Goal: Task Accomplishment & Management: Complete application form

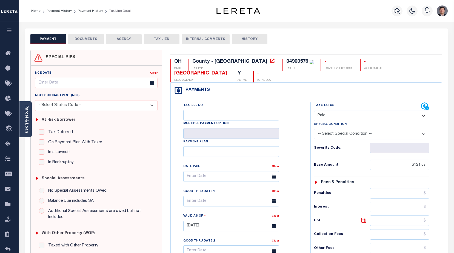
select select "PYD"
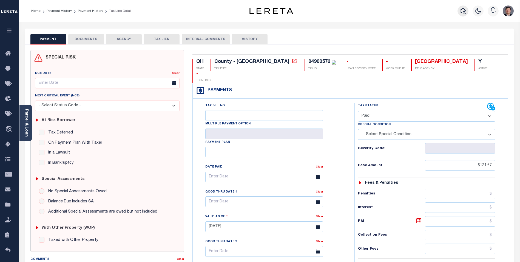
click at [454, 11] on icon "button" at bounding box center [463, 11] width 7 height 7
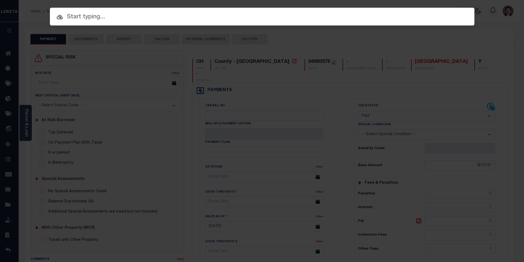
click at [99, 16] on input "text" at bounding box center [262, 17] width 425 height 10
paste input "3506191481107"
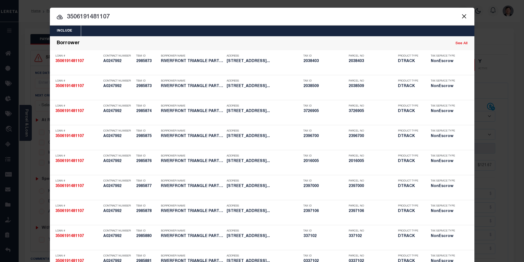
type input "3506191481107"
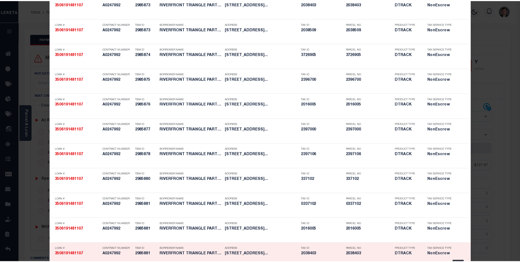
scroll to position [55, 0]
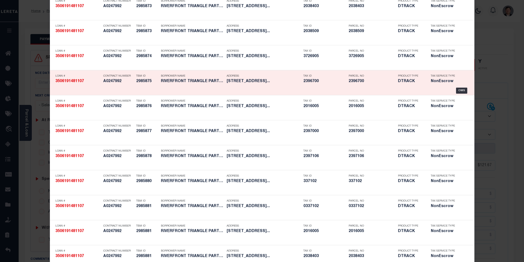
click at [260, 82] on h5 "[STREET_ADDRESS]..." at bounding box center [264, 81] width 74 height 5
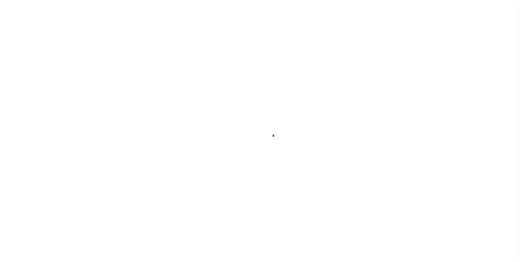
select select "NonEscrow"
select select "4570"
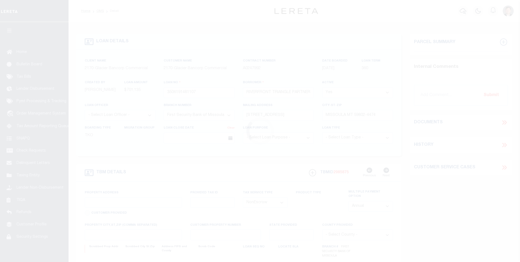
type input "505 WEST FRONT ST"
select select
type input "MISSOULA MT 598020000"
type input "MT"
select select
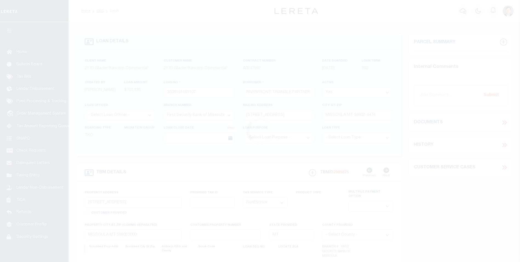
type textarea "Liability limited to information provided"
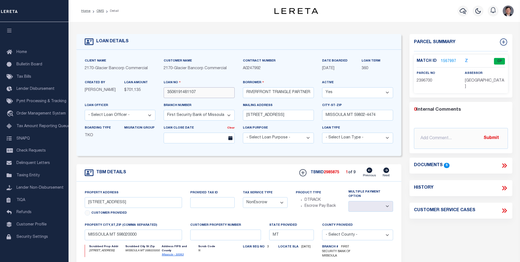
click at [174, 93] on input "3506191481107" at bounding box center [199, 92] width 71 height 11
click at [438, 81] on p "2396700" at bounding box center [437, 81] width 40 height 6
click at [448, 60] on link "1567997" at bounding box center [448, 61] width 15 height 6
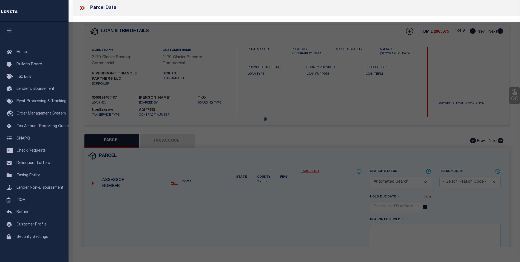
checkbox input "false"
select select "CP"
type input "RIVERFRONT TRIANGLE PARTNERS LLC"
type input "04-2200-21-1-13-06-0000"
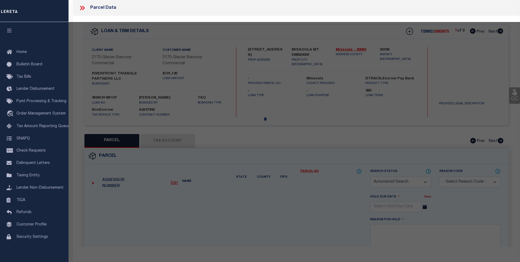
select select
type input "505 W FRONT ST"
checkbox input "false"
type input "MISSOULA MT 59802"
type textarea "WJ MCCORMICKS ADDITION, S21, T13 N, R19 W, BLOCK 56, -LOTS 34 THRU 37 & ADJ POR…"
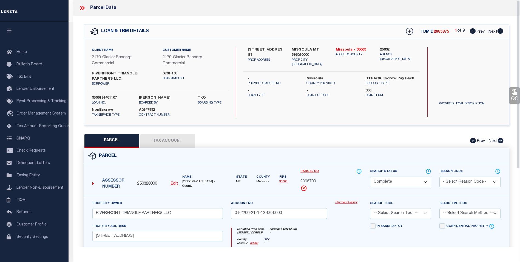
drag, startPoint x: 81, startPoint y: 6, endPoint x: 86, endPoint y: 5, distance: 5.1
click at [81, 6] on icon at bounding box center [82, 7] width 7 height 7
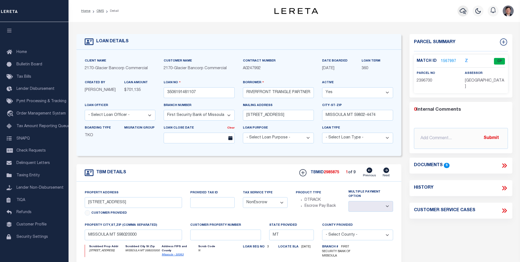
click at [463, 12] on icon "button" at bounding box center [463, 11] width 7 height 7
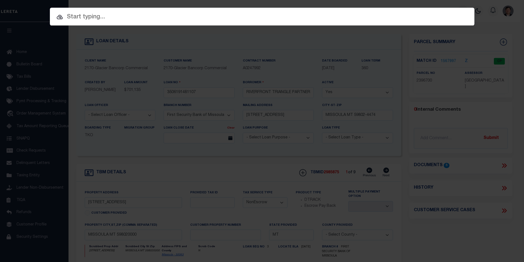
click at [95, 17] on input "text" at bounding box center [262, 17] width 425 height 10
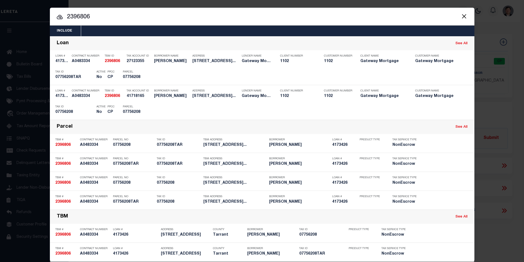
drag, startPoint x: 92, startPoint y: 18, endPoint x: 53, endPoint y: 16, distance: 39.0
click at [53, 16] on input "2396806" at bounding box center [262, 17] width 425 height 10
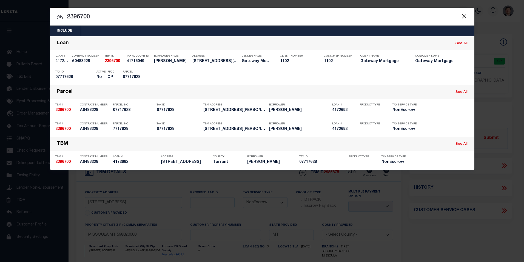
drag, startPoint x: 98, startPoint y: 16, endPoint x: 66, endPoint y: 15, distance: 32.4
click at [66, 15] on input "2396700" at bounding box center [262, 17] width 425 height 10
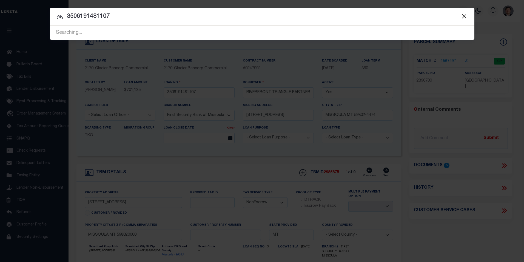
type input "3506191481107"
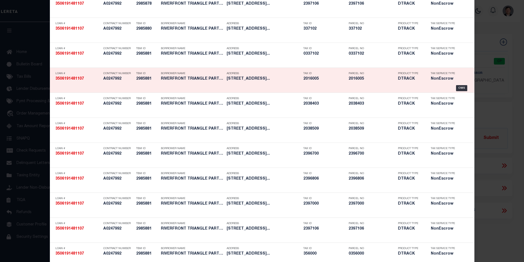
scroll to position [219, 0]
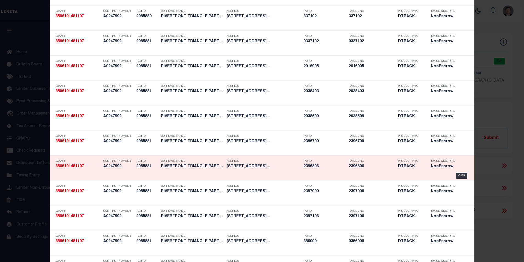
click at [306, 167] on h5 "2396806" at bounding box center [325, 166] width 43 height 5
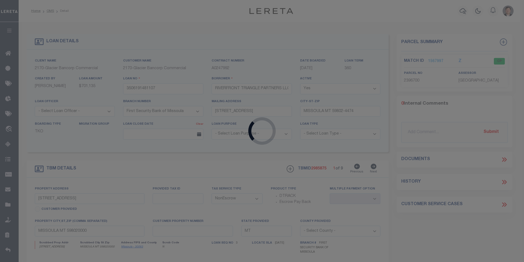
select select
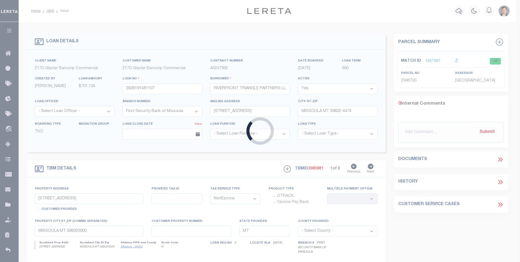
select select "4570"
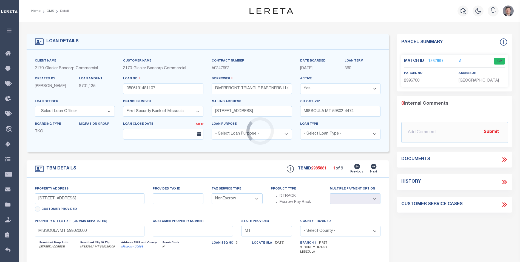
type input "515 WEST FRONT ST"
select select
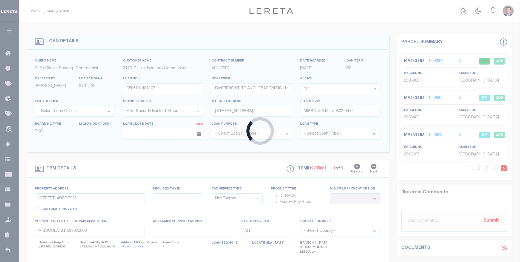
select select
type input "[STREET_ADDRESS]"
select select
select select "4570"
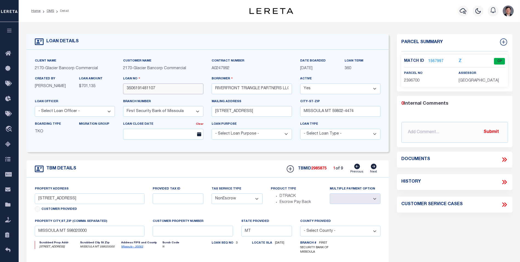
drag, startPoint x: 151, startPoint y: 89, endPoint x: 104, endPoint y: 86, distance: 46.7
click at [104, 86] on div "Client Name 2170 - Glacier Bancorp Commercial Customer Name 2170 - Glacier Banc…" at bounding box center [208, 101] width 354 height 86
click at [462, 12] on icon "button" at bounding box center [463, 11] width 7 height 7
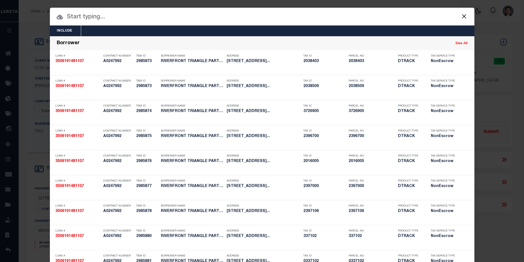
click at [113, 19] on input "text" at bounding box center [262, 17] width 425 height 10
paste input "3506191481107"
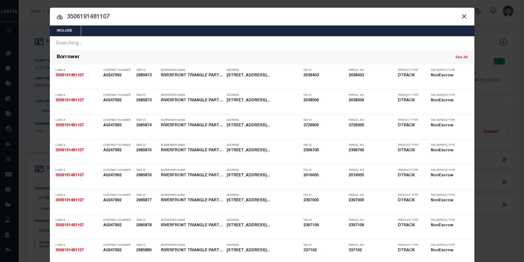
drag, startPoint x: 111, startPoint y: 17, endPoint x: 52, endPoint y: 15, distance: 58.4
paste input "5221481119"
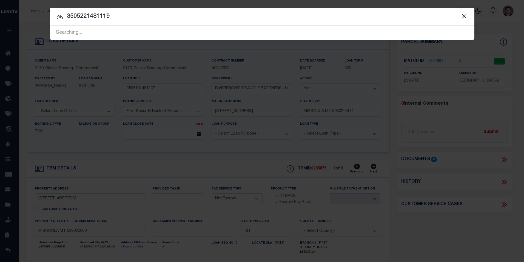
type input "3505221481119"
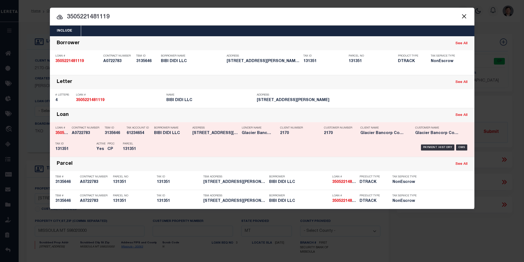
click at [113, 134] on h5 "3135646" at bounding box center [114, 133] width 19 height 5
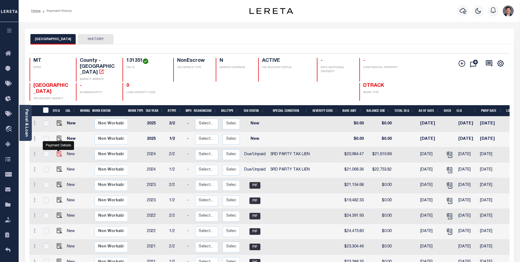
click at [58, 151] on img "" at bounding box center [59, 153] width 5 height 5
checkbox input "true"
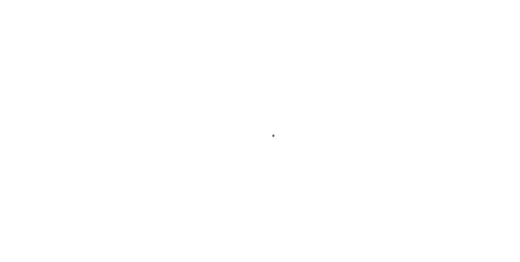
checkbox input "false"
type textarea "[DATE]- Property is in Assignment status for delinquent taxes. Contact Missoula…"
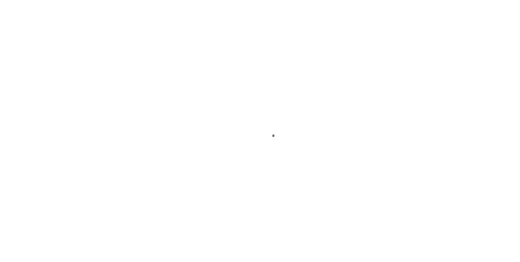
type input "[DATE]"
select select "DUE"
select select "20"
type input "0"
type input "$20,984.47"
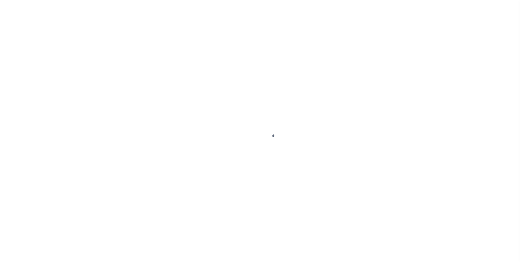
type input "$632.42"
type input "$21,616.89"
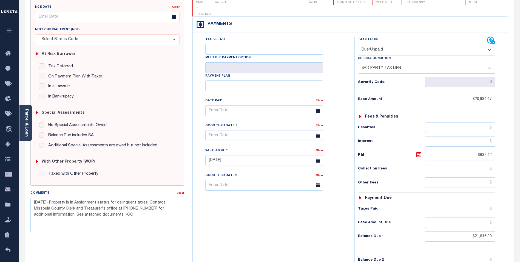
scroll to position [82, 0]
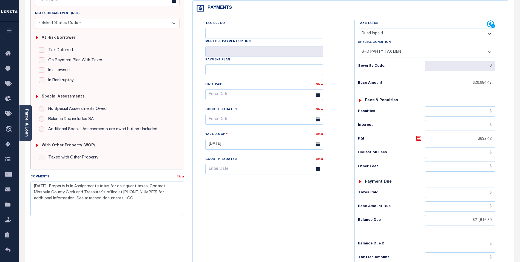
click at [291, 180] on div "Tax Bill No Multiple Payment Option Payment Plan Clear" at bounding box center [272, 141] width 156 height 242
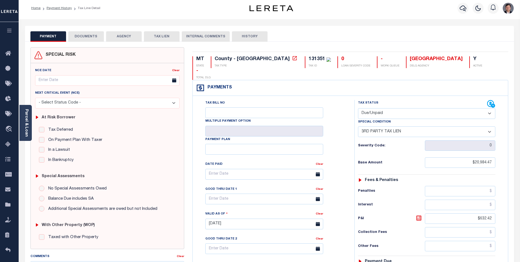
scroll to position [0, 0]
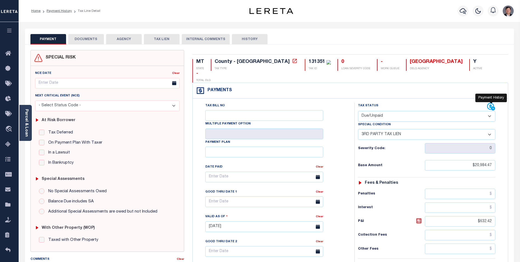
click at [490, 103] on icon at bounding box center [491, 106] width 7 height 7
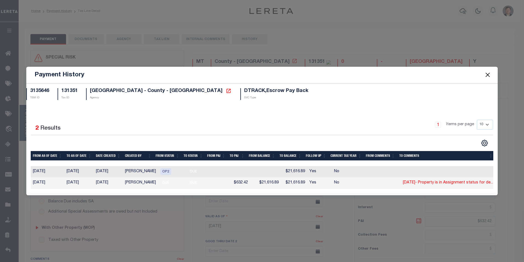
click at [488, 72] on button "Close" at bounding box center [487, 74] width 7 height 7
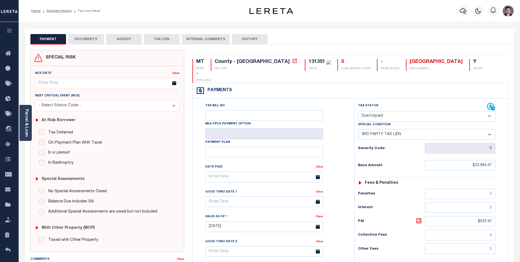
click at [244, 40] on button "HISTORY" at bounding box center [250, 39] width 36 height 10
select select "50"
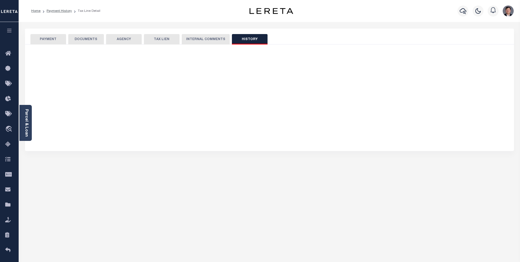
select select "50"
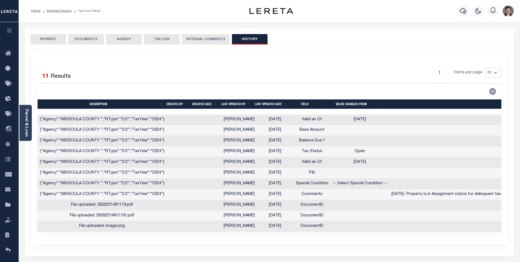
click at [206, 41] on button "INTERNAL COMMENTS" at bounding box center [206, 39] width 48 height 10
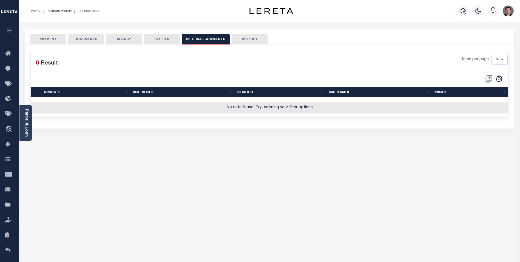
click at [168, 40] on button "TAX LIEN" at bounding box center [162, 39] width 36 height 10
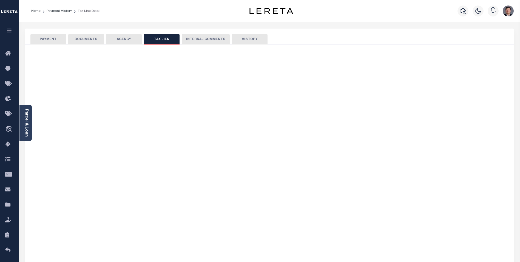
checkbox input "false"
radio input "true"
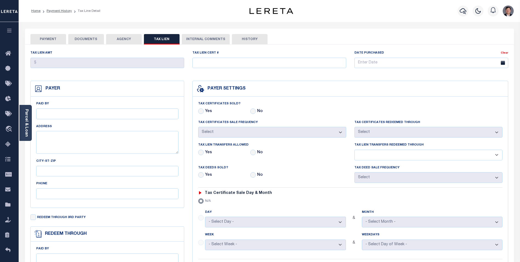
click at [126, 37] on button "AGENCY" at bounding box center [124, 39] width 36 height 10
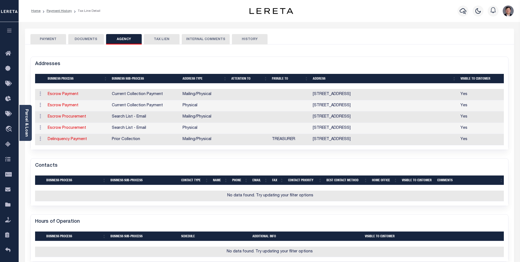
click at [90, 38] on button "DOCUMENTS" at bounding box center [86, 39] width 36 height 10
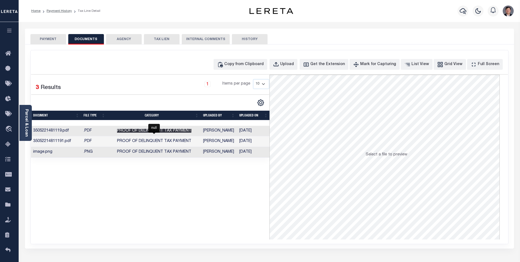
click at [153, 130] on span "Proof of Delinquent Tax Payment" at bounding box center [154, 131] width 74 height 4
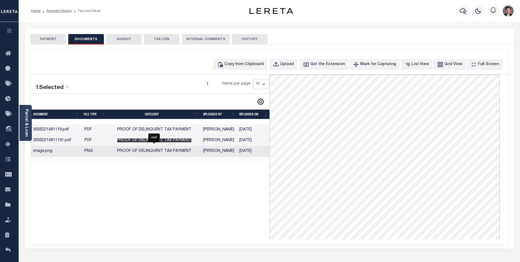
click at [167, 141] on span "Proof of Delinquent Tax Payment" at bounding box center [154, 140] width 74 height 4
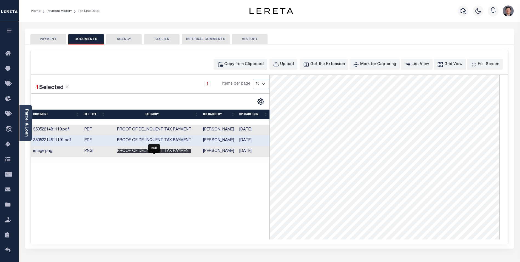
click at [146, 152] on span "Proof of Delinquent Tax Payment" at bounding box center [154, 151] width 74 height 4
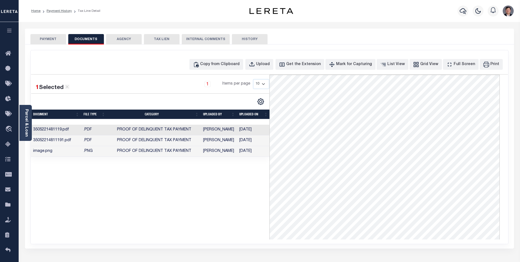
click at [51, 39] on button "PAYMENT" at bounding box center [48, 39] width 36 height 10
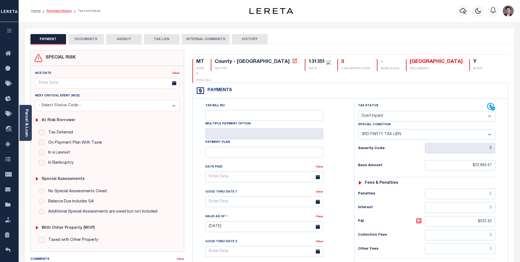
click at [53, 12] on link "Payment History" at bounding box center [59, 10] width 25 height 3
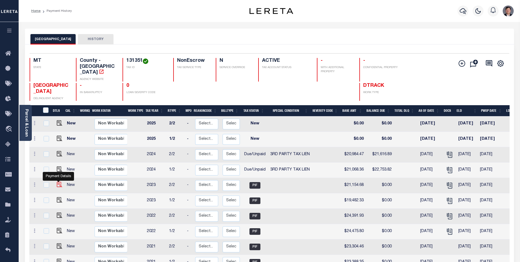
click at [59, 182] on img "" at bounding box center [59, 184] width 5 height 5
checkbox input "true"
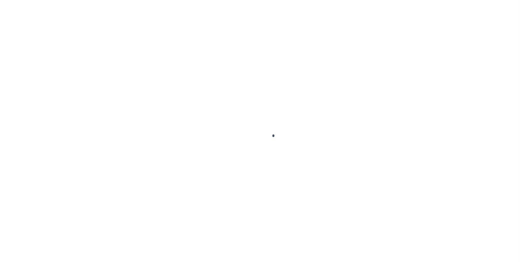
checkbox input "false"
type input "[DATE]"
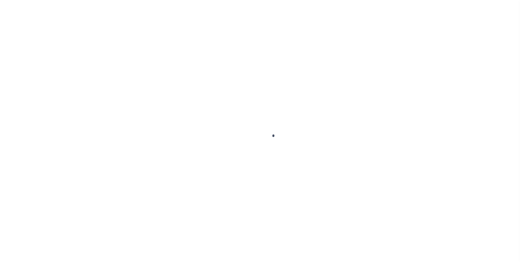
type input "[DATE]"
type input "0"
type input "$21,154.68"
type input "$0"
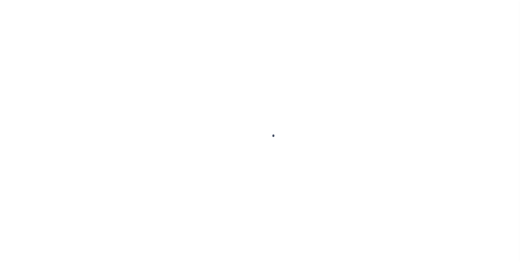
select select "PIF"
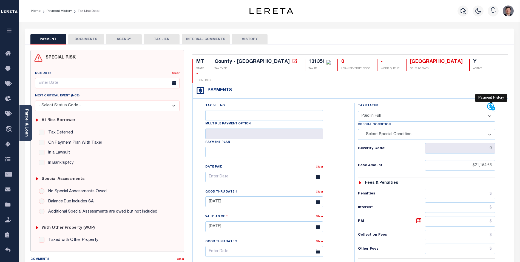
click at [489, 103] on icon at bounding box center [491, 107] width 8 height 8
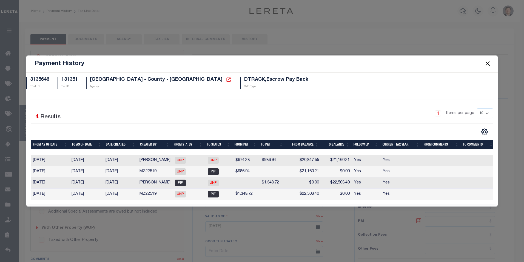
click at [490, 61] on button "Close" at bounding box center [487, 63] width 7 height 7
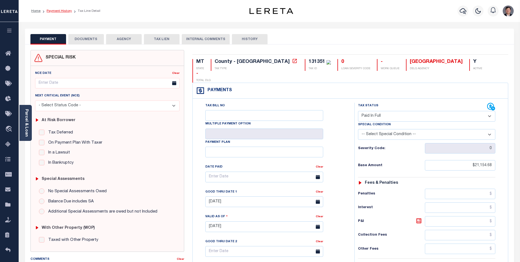
click at [58, 10] on link "Payment History" at bounding box center [59, 10] width 25 height 3
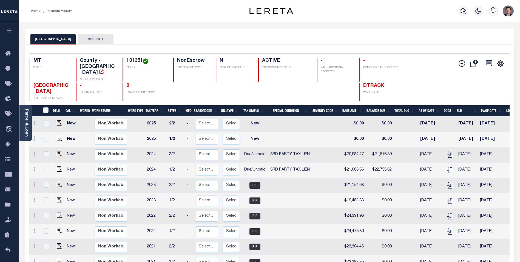
click at [91, 38] on button "HISTORY" at bounding box center [96, 39] width 36 height 10
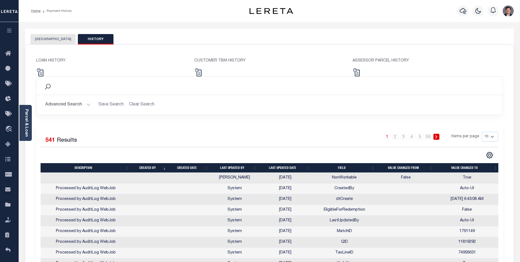
click at [51, 37] on button "[GEOGRAPHIC_DATA]" at bounding box center [52, 39] width 45 height 10
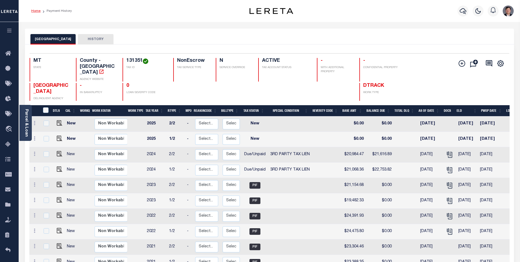
click at [36, 11] on link "Home" at bounding box center [35, 10] width 9 height 3
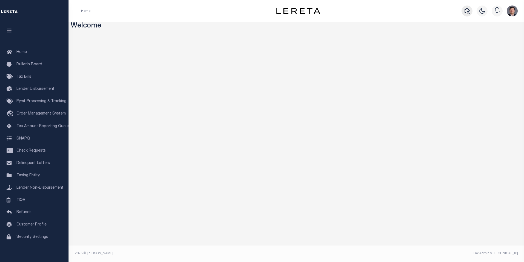
click at [468, 11] on icon "button" at bounding box center [467, 11] width 7 height 7
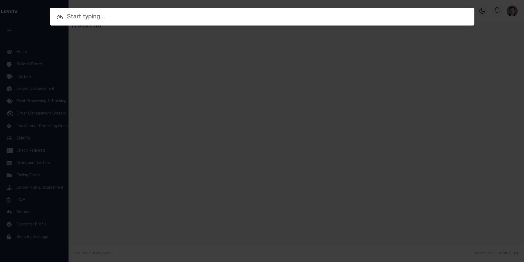
click at [95, 17] on input "text" at bounding box center [262, 17] width 425 height 10
paste input "3505221481119"
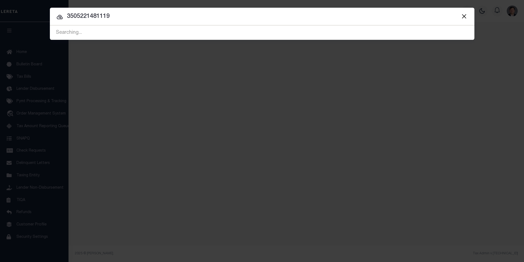
type input "3505221481119"
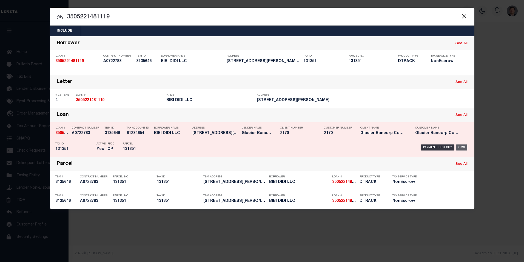
click at [464, 147] on div "OMS" at bounding box center [461, 147] width 11 height 6
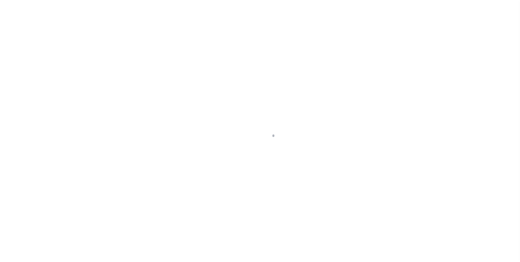
select select "NonEscrow"
select select "4570"
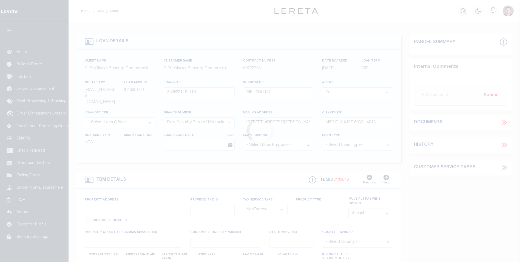
type input "[STREET_ADDRESS][PERSON_NAME]"
type input "131351"
select select
type input "MISSOULA MT 59801"
type input "MT"
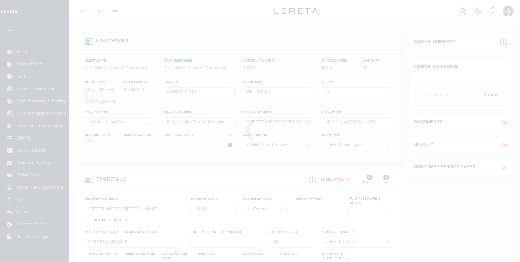
select select
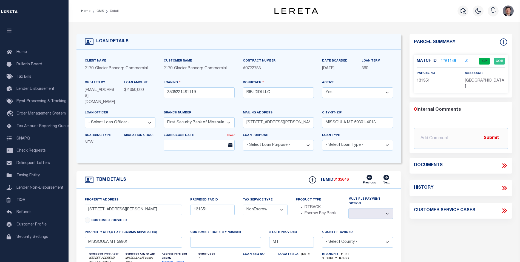
click at [447, 59] on link "1761149" at bounding box center [448, 61] width 15 height 6
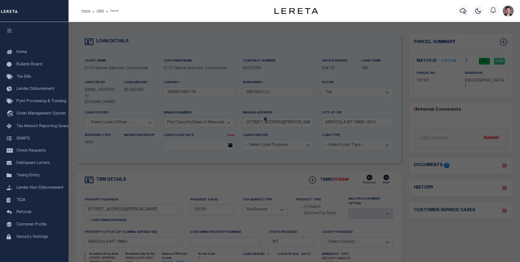
checkbox input "false"
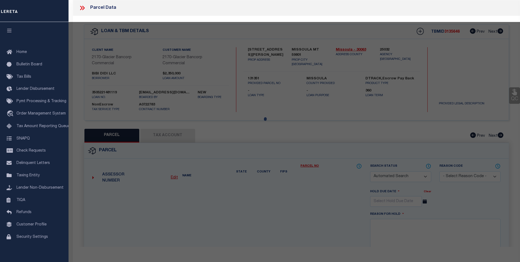
select select "CP"
type input "[PERSON_NAME] STREET CAFFE LLC"
select select
type input "[STREET_ADDRESS][PERSON_NAME]"
checkbox input "false"
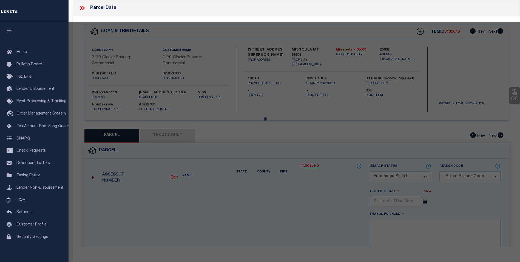
type input "MISSOULA, MT 59801"
type textarea "S28, T13 N, R19 W, C.O.S. 5887, PARCEL 1"
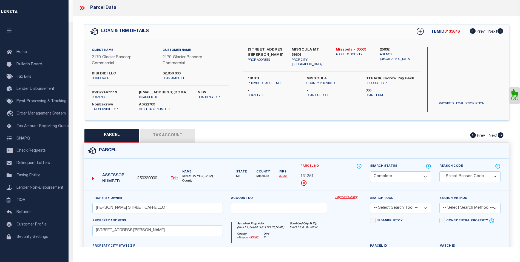
click at [177, 134] on button "Tax Account" at bounding box center [167, 136] width 55 height 14
select select "100"
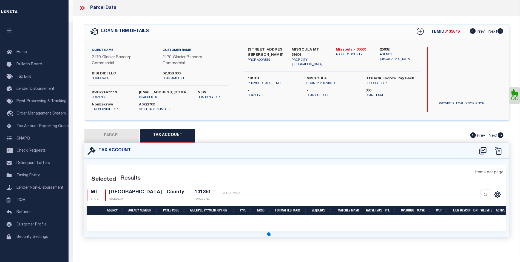
select select "100"
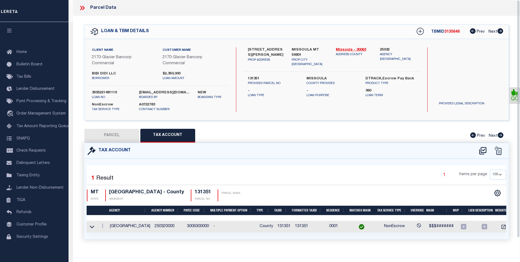
click at [81, 7] on icon at bounding box center [81, 8] width 2 height 4
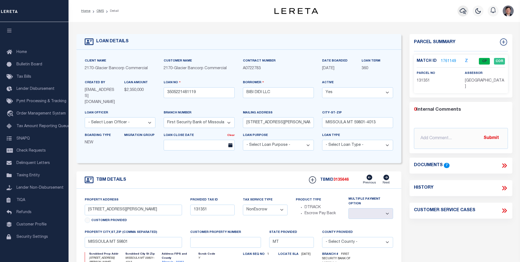
click at [465, 12] on icon "button" at bounding box center [463, 11] width 7 height 6
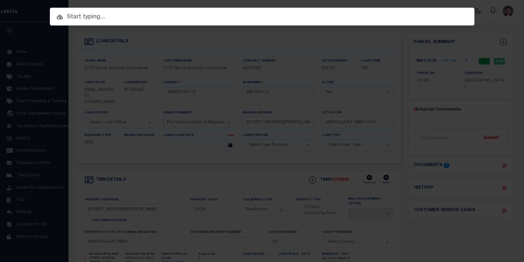
click at [89, 16] on input "text" at bounding box center [262, 17] width 425 height 10
paste input "3506191481107"
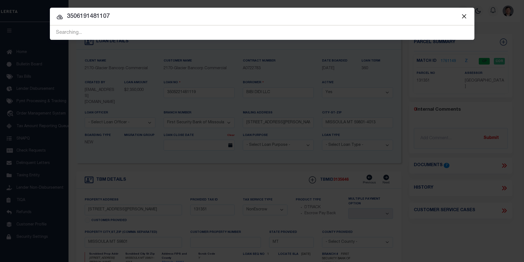
type input "3506191481107"
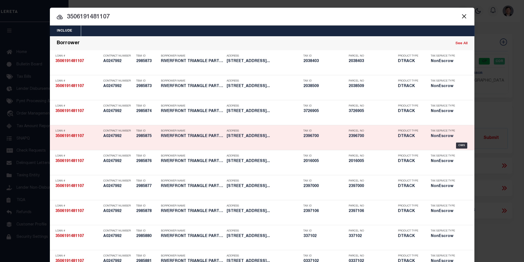
click at [66, 135] on strong "3506191481107" at bounding box center [69, 136] width 29 height 4
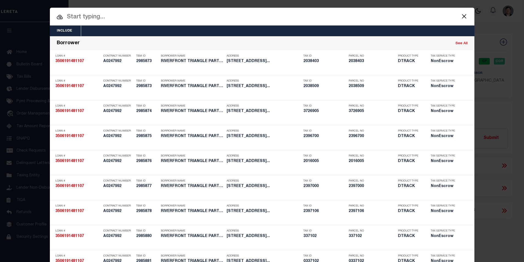
type input "3506191481107"
type input "RIVERFRONT TRIANGLE PARTNERS LLC"
type input "[STREET_ADDRESS]"
type input "MISSOULA MT 59802-4474"
select select
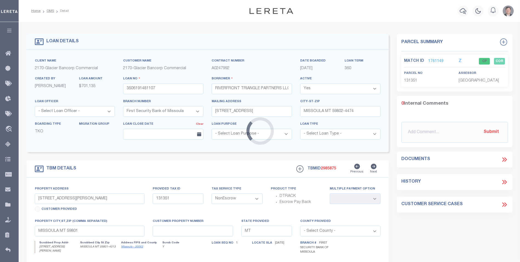
type input "[STREET_ADDRESS]"
select select
type input "MISSOULA MT 598020000"
select select
type textarea "Liability limited to information provided"
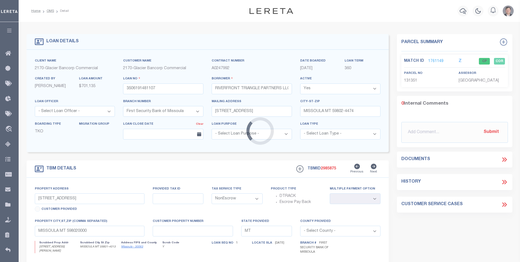
select select "4570"
